Goal: Task Accomplishment & Management: Use online tool/utility

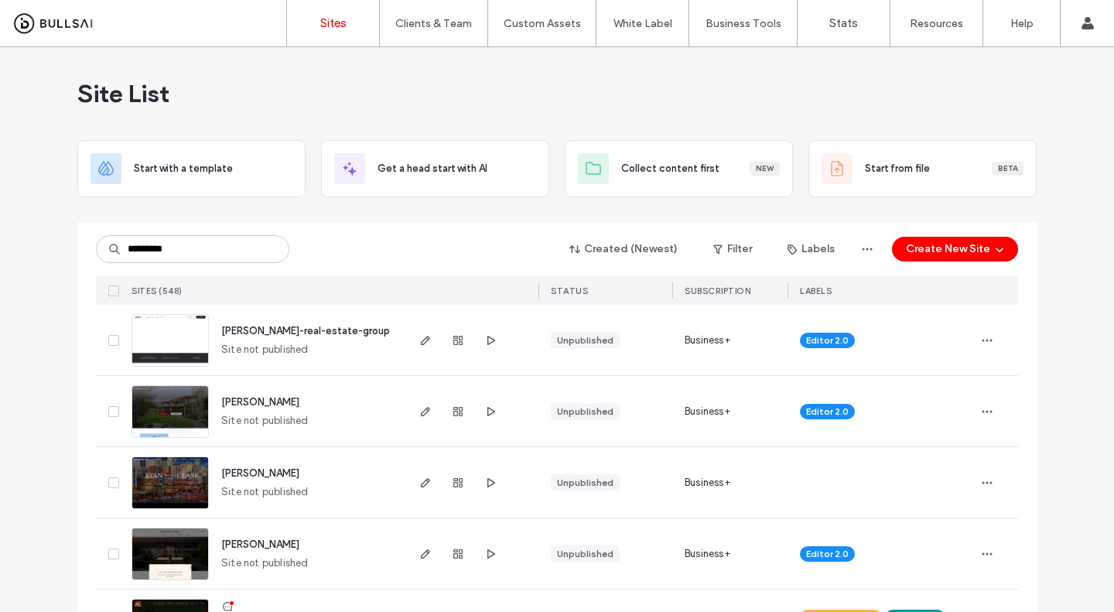
type input "*********"
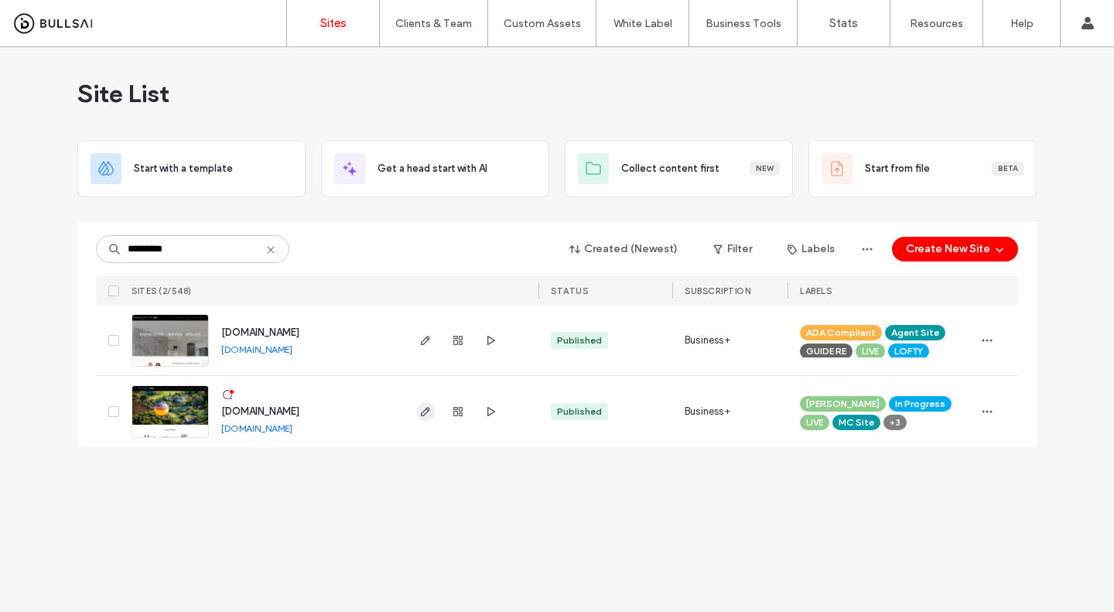
click at [421, 412] on icon "button" at bounding box center [425, 411] width 12 height 12
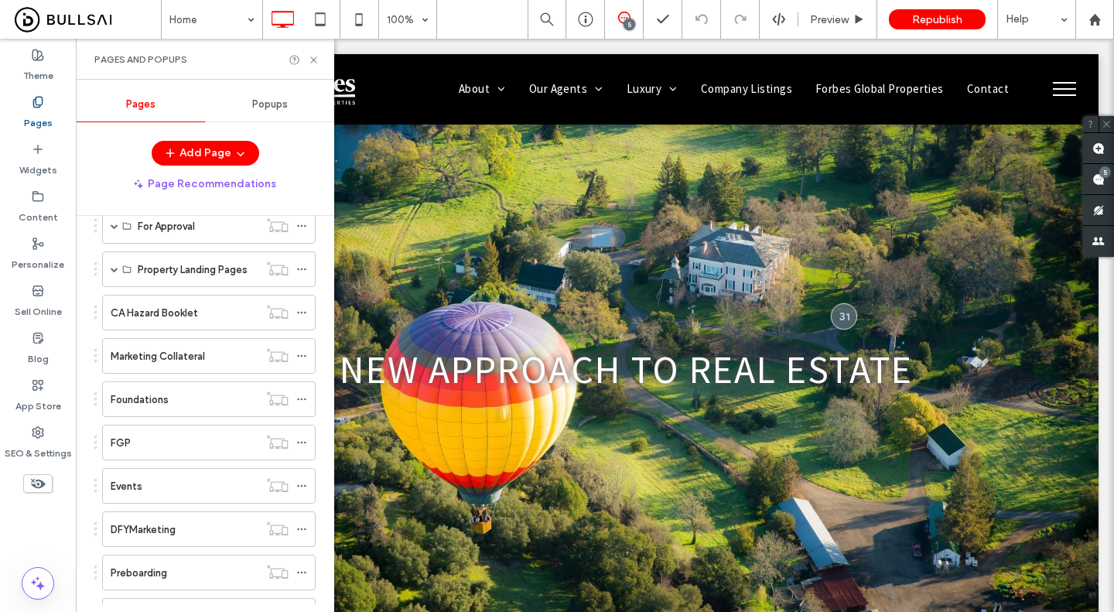
drag, startPoint x: 0, startPoint y: 0, endPoint x: 191, endPoint y: 387, distance: 431.5
click at [191, 387] on div "Foundations" at bounding box center [185, 399] width 148 height 34
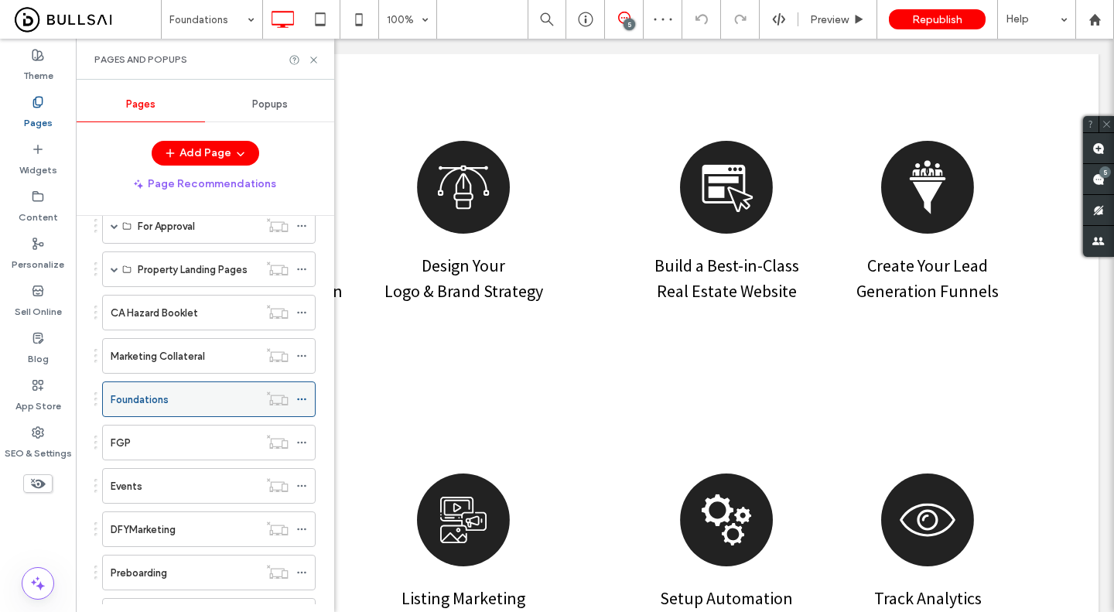
click at [311, 397] on div at bounding box center [305, 399] width 19 height 23
click at [296, 402] on div at bounding box center [277, 398] width 38 height 15
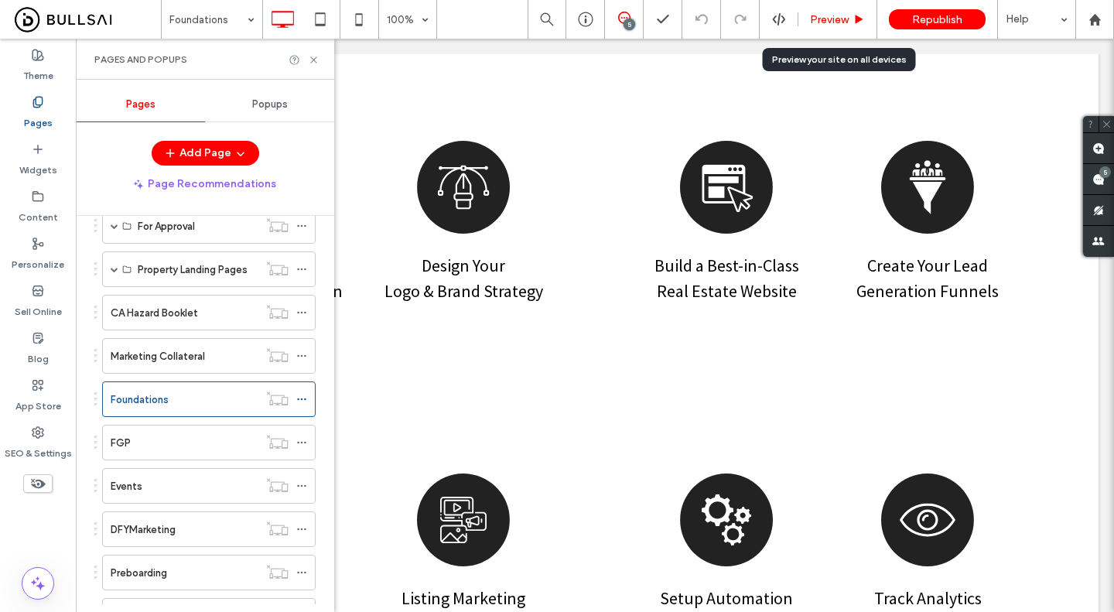
click at [824, 32] on div "Preview" at bounding box center [837, 19] width 79 height 39
click at [818, 20] on span "Preview" at bounding box center [829, 19] width 39 height 13
